Goal: Navigation & Orientation: Find specific page/section

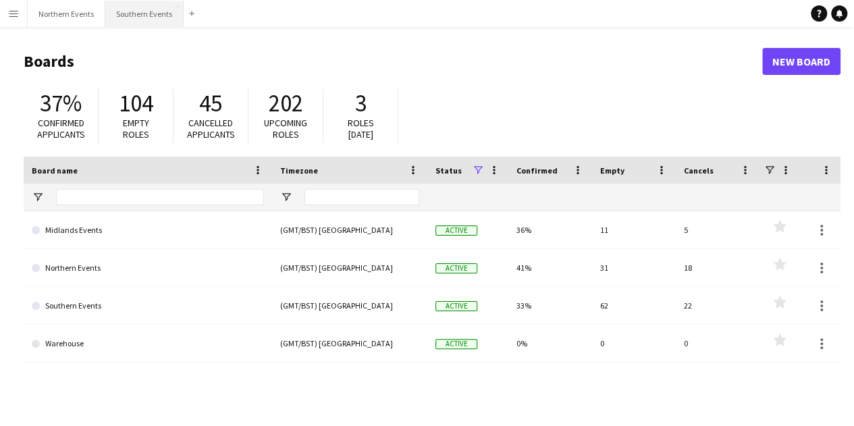
click at [128, 18] on button "Southern Events Close" at bounding box center [144, 14] width 78 height 26
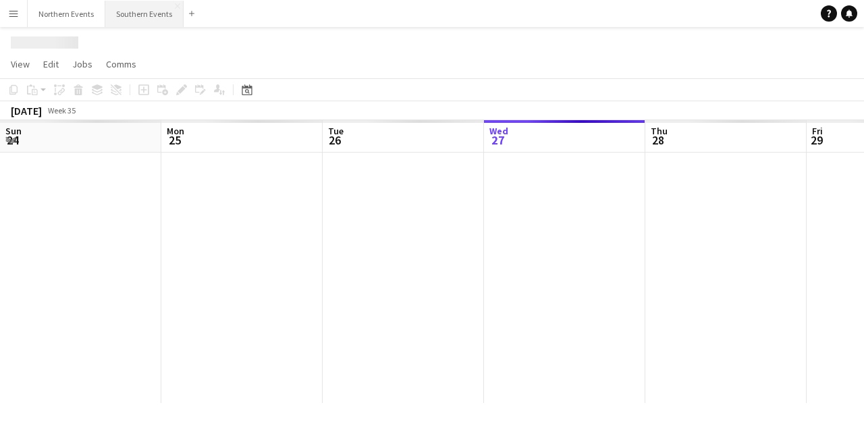
scroll to position [0, 323]
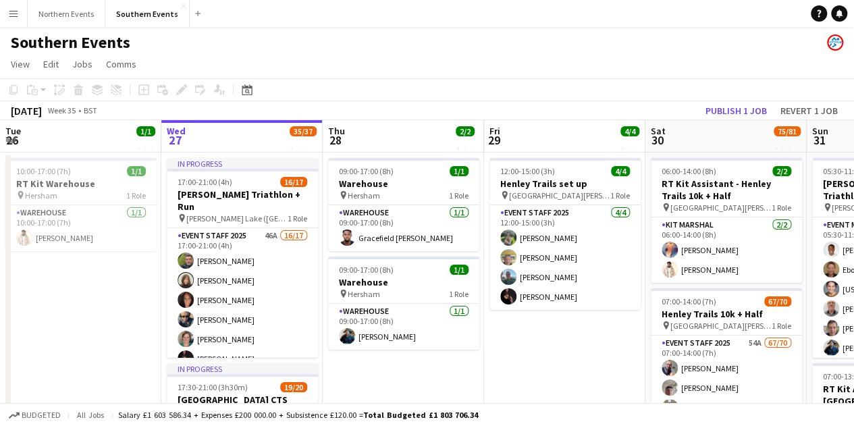
click at [14, 18] on app-icon "Menu" at bounding box center [13, 13] width 11 height 11
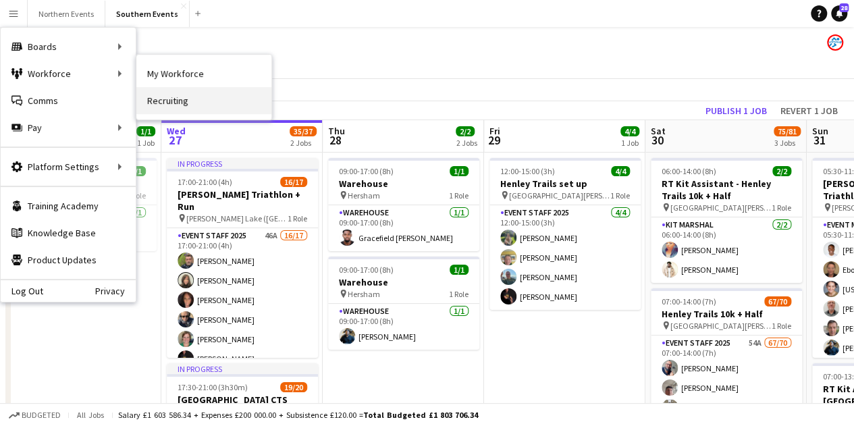
click at [165, 96] on link "Recruiting" at bounding box center [203, 100] width 135 height 27
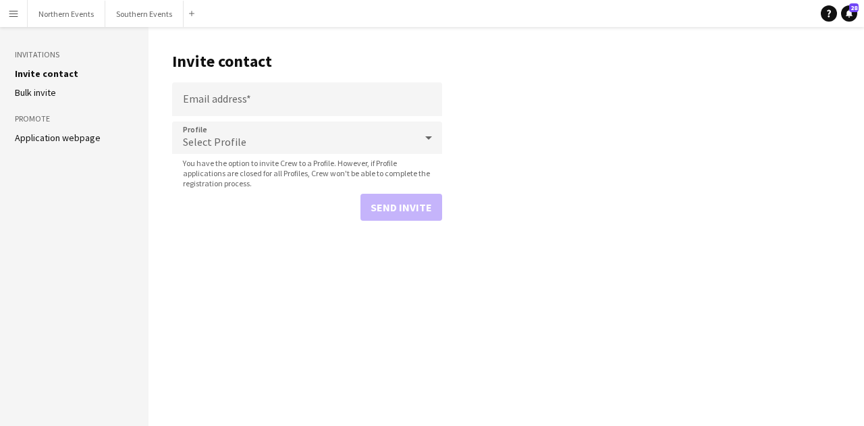
click at [18, 13] on app-icon "Menu" at bounding box center [13, 13] width 11 height 11
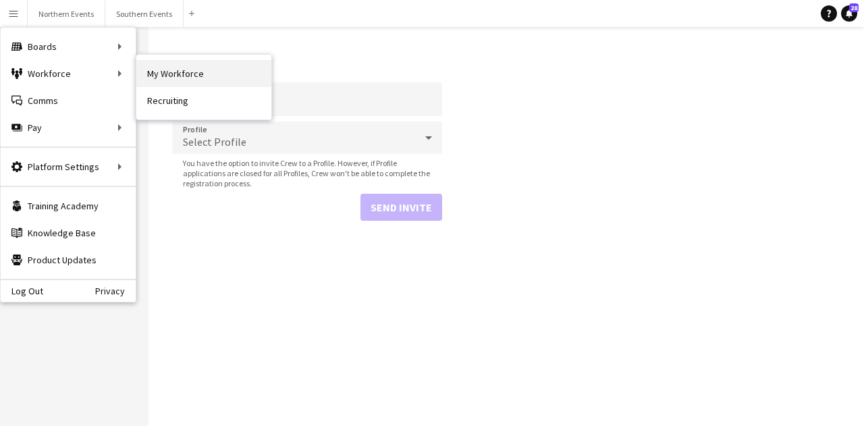
click at [162, 75] on link "My Workforce" at bounding box center [203, 73] width 135 height 27
